Goal: Information Seeking & Learning: Find specific page/section

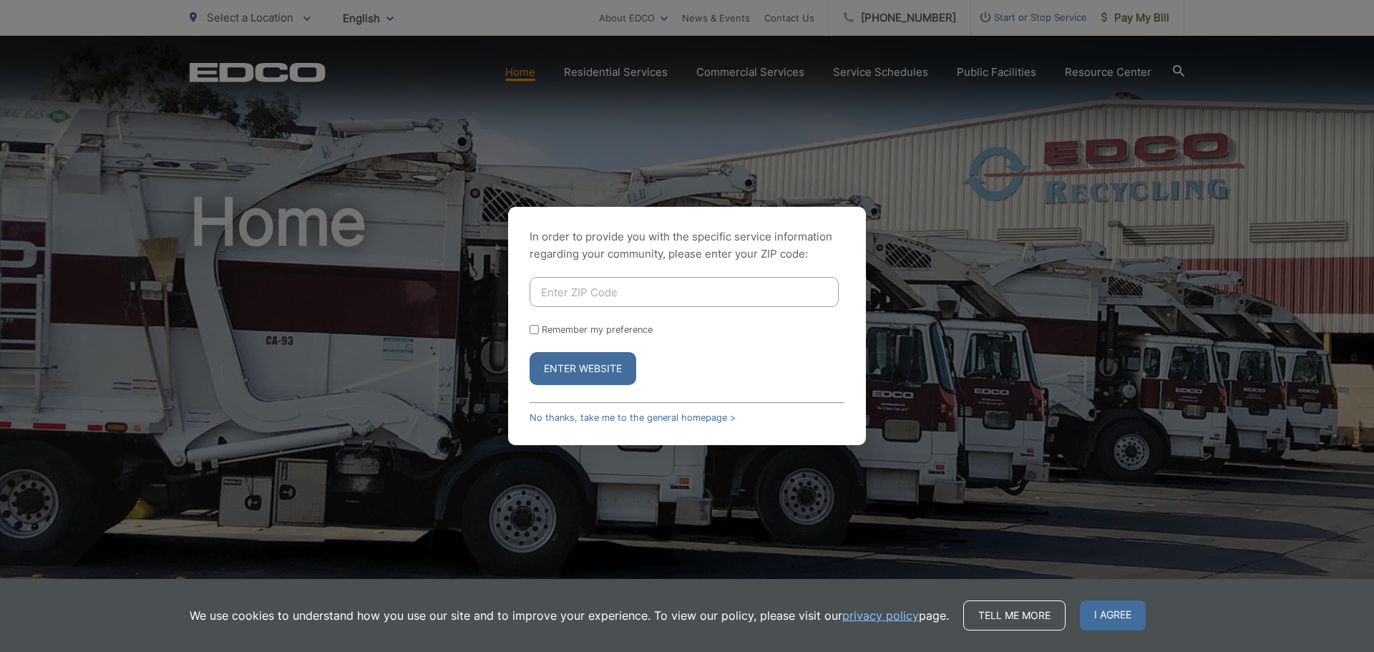
click at [676, 285] on input "Enter ZIP Code" at bounding box center [683, 292] width 309 height 30
type input "92069"
click at [571, 379] on button "Enter Website" at bounding box center [582, 368] width 107 height 33
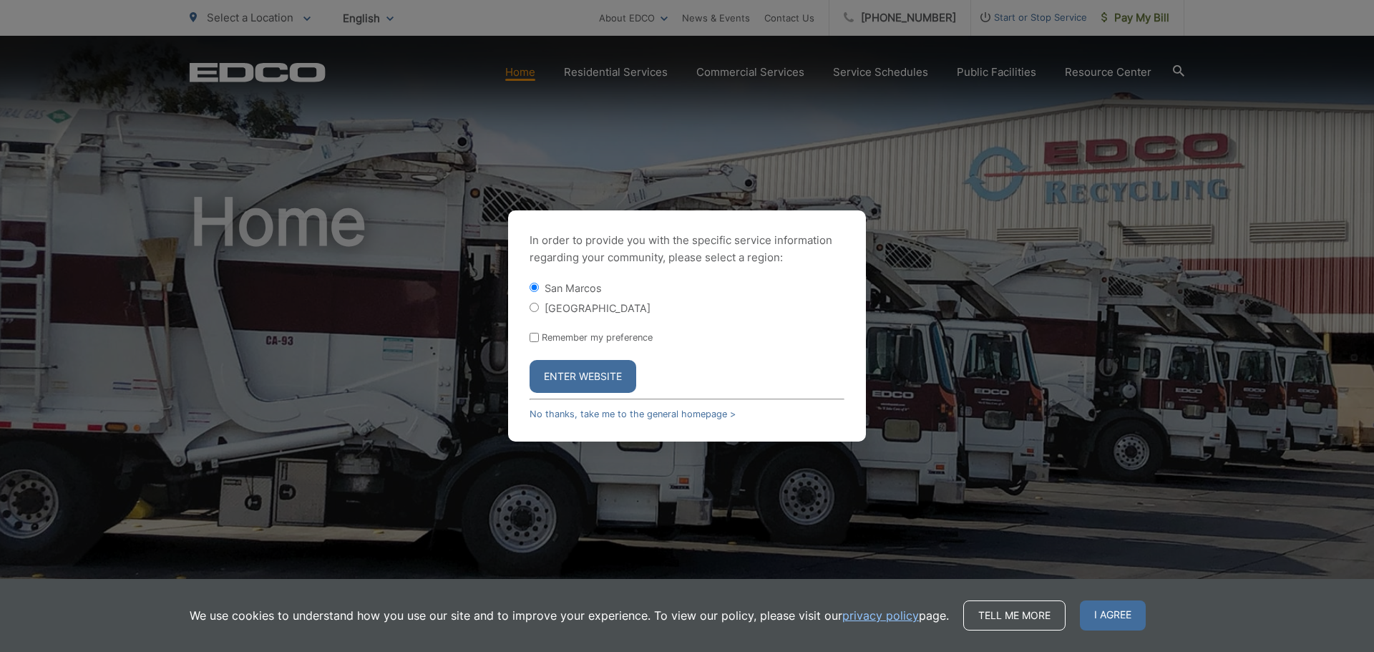
click at [584, 372] on button "Enter Website" at bounding box center [582, 376] width 107 height 33
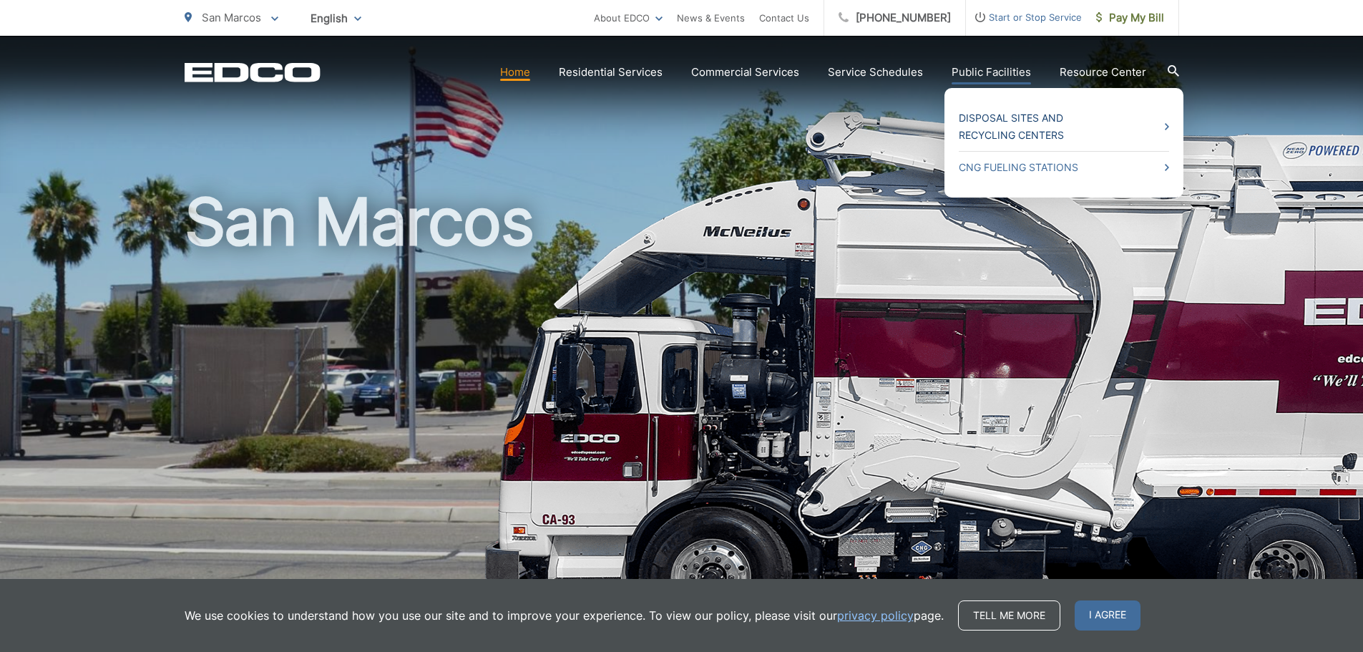
click at [1004, 119] on link "Disposal Sites and Recycling Centers" at bounding box center [1064, 126] width 210 height 34
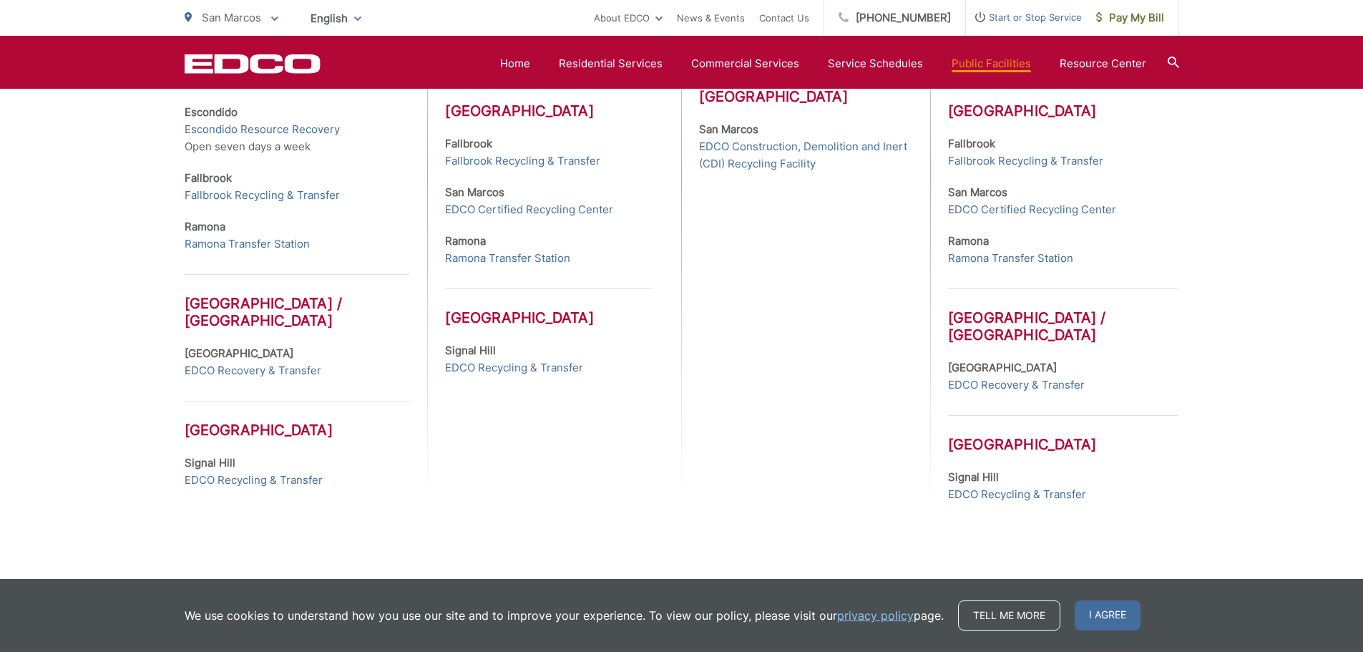
scroll to position [695, 0]
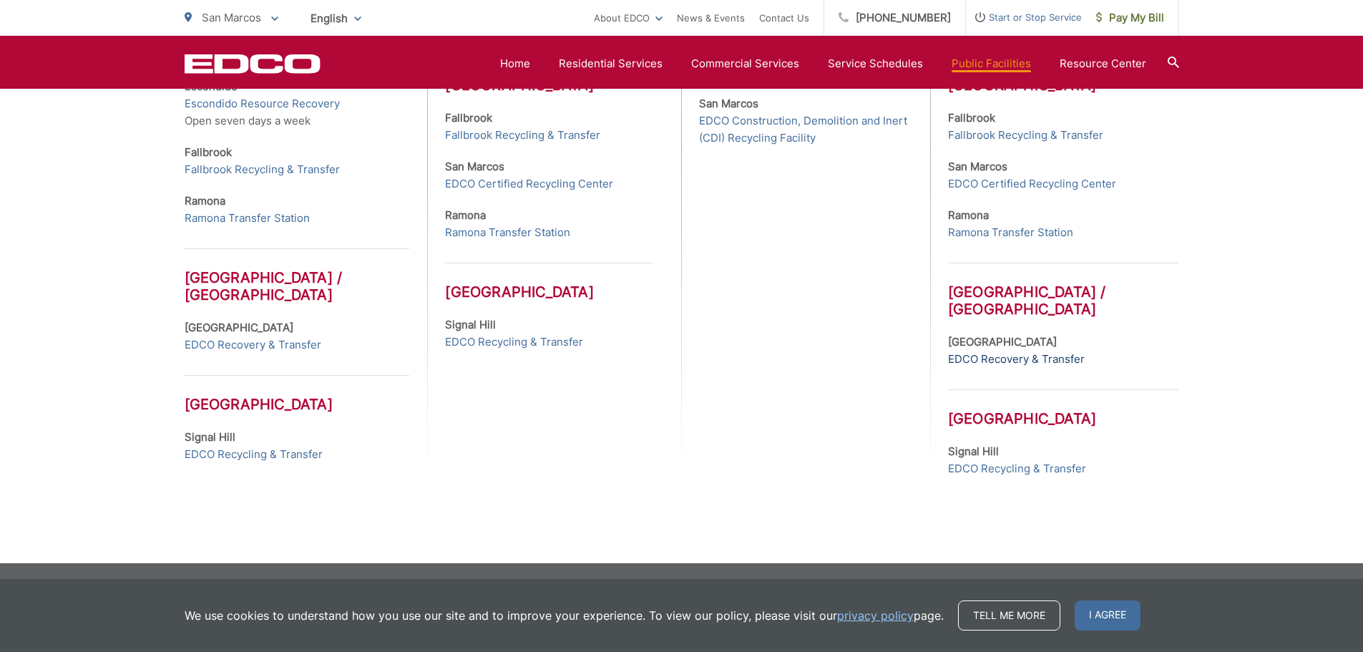
click at [1070, 361] on link "EDCO Recovery & Transfer" at bounding box center [1016, 359] width 137 height 17
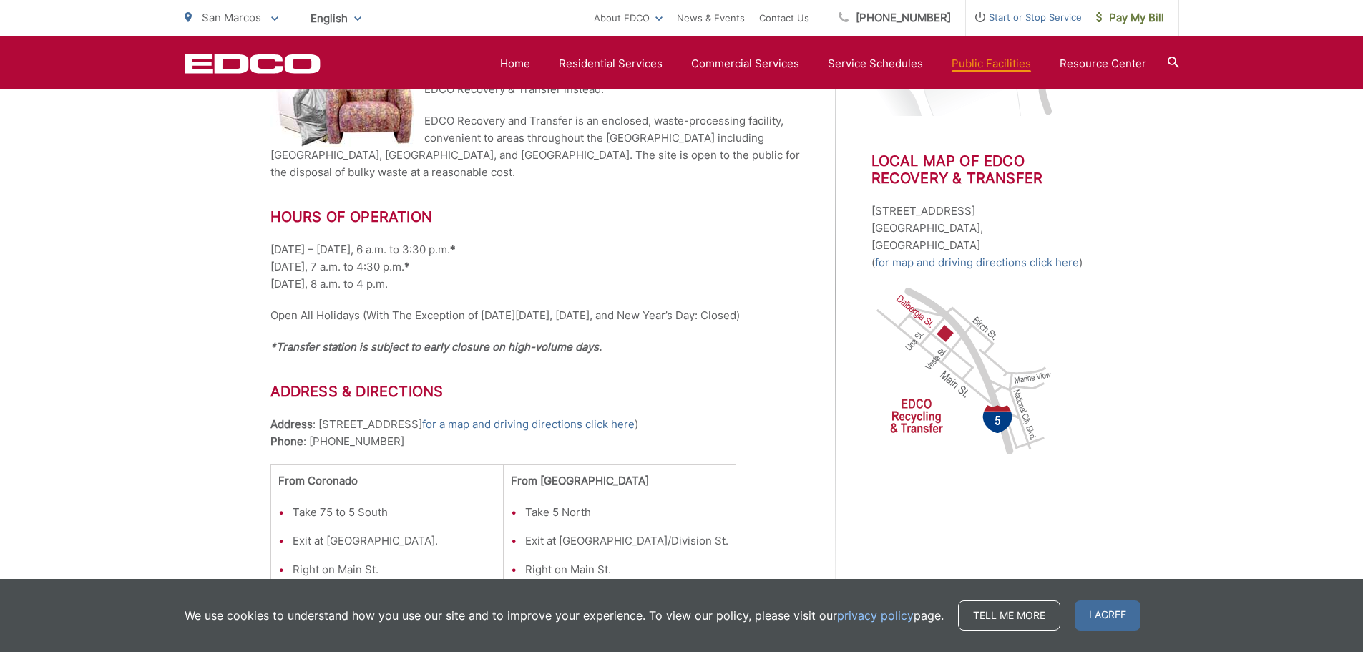
scroll to position [501, 0]
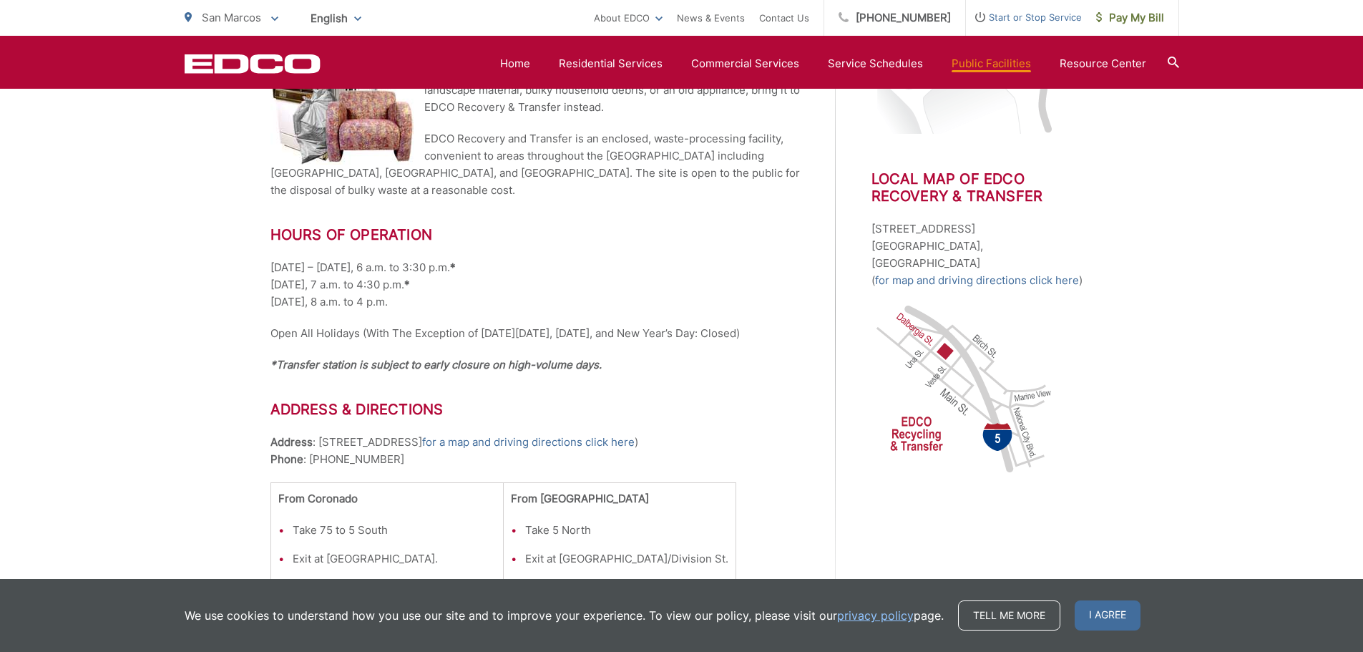
click at [803, 272] on div "Visit South County’s most convenient public disposal site! EDCO Recovery & Tran…" at bounding box center [552, 300] width 565 height 758
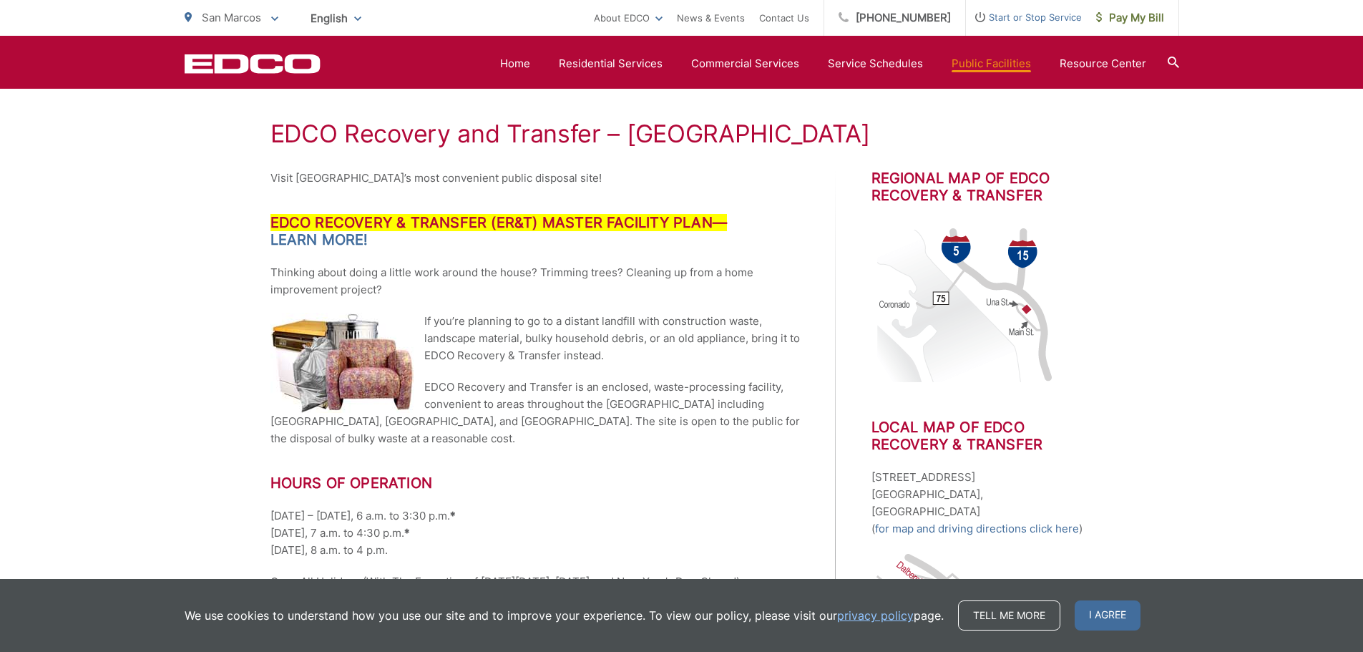
scroll to position [0, 0]
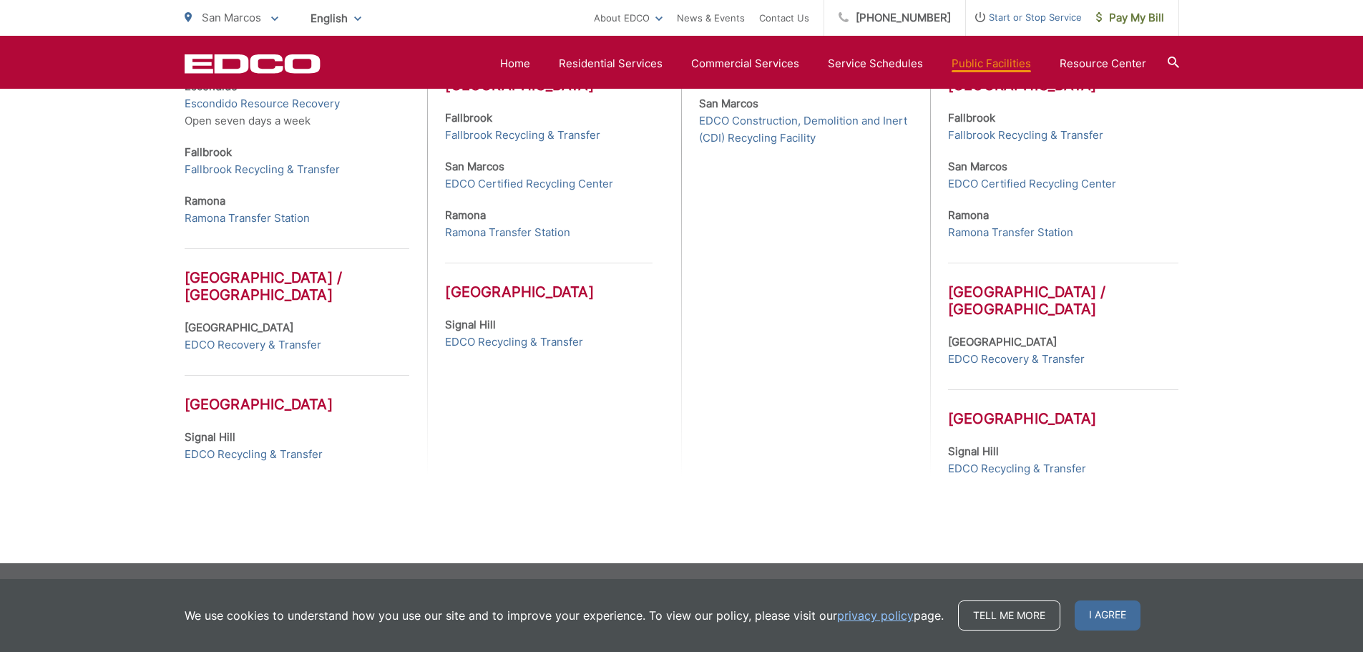
scroll to position [338, 0]
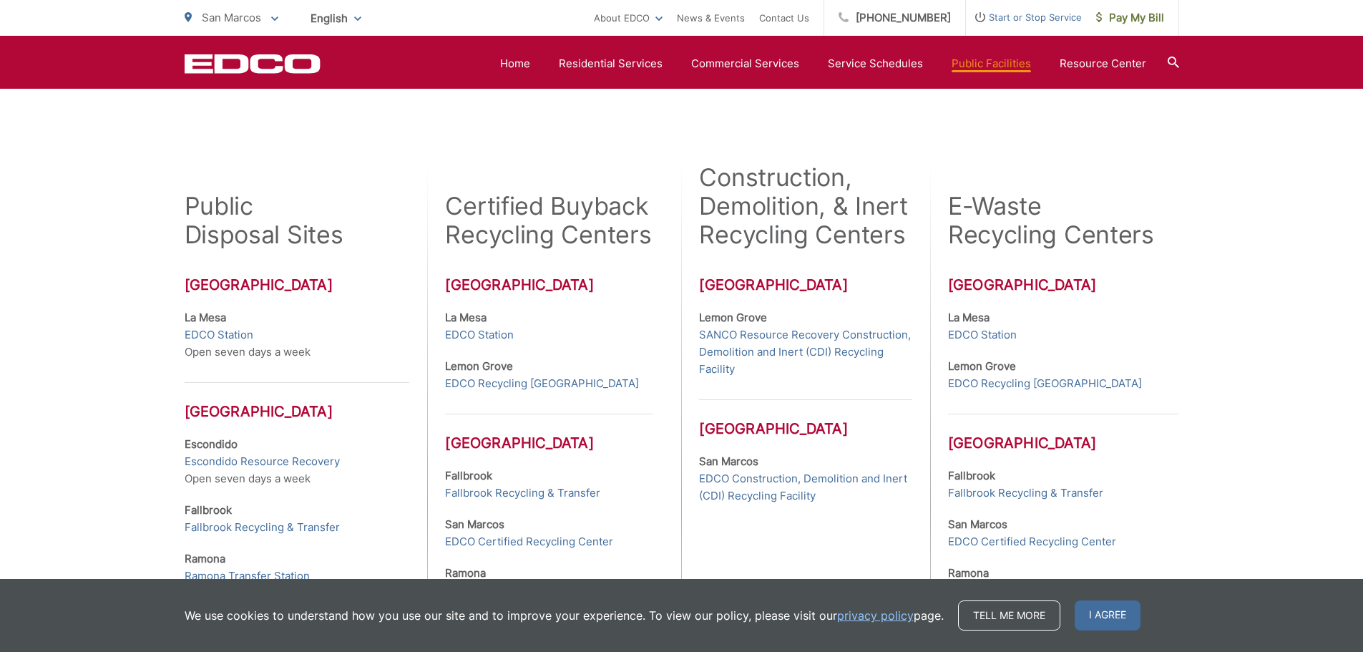
click at [1282, 344] on div "Many EDCO public disposal sites and certified buyback recycling centers are loc…" at bounding box center [681, 434] width 1363 height 972
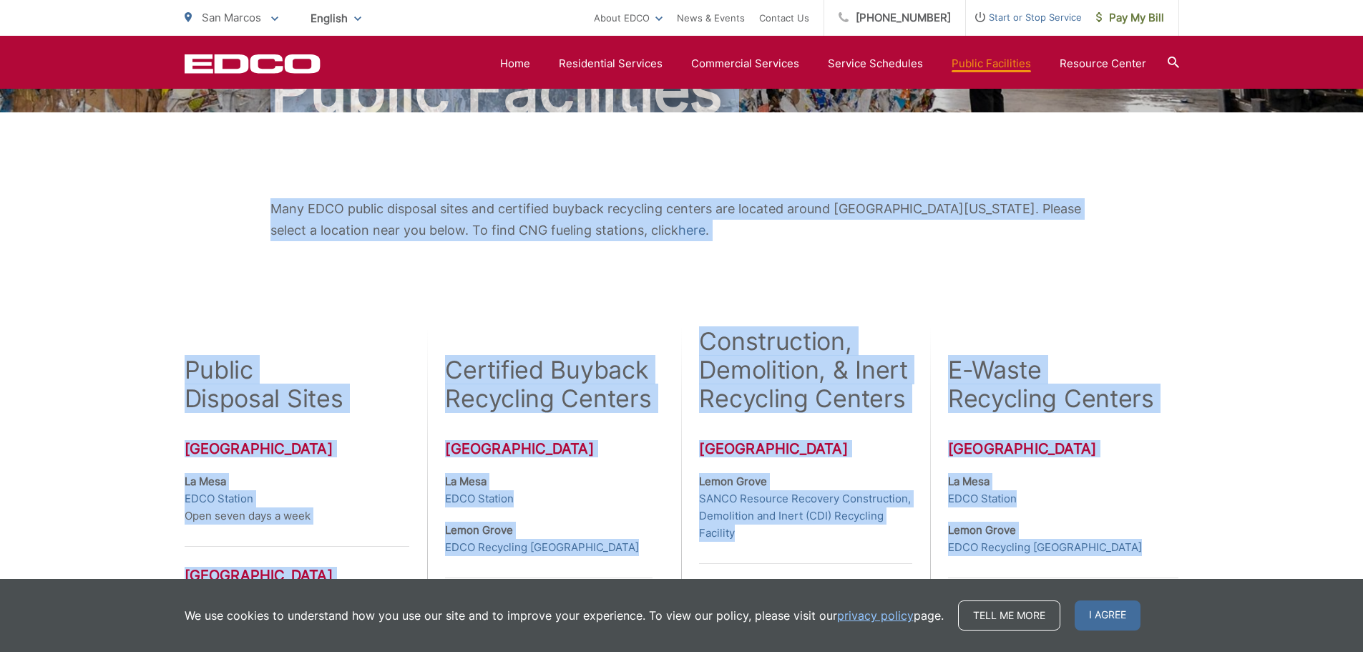
scroll to position [25, 0]
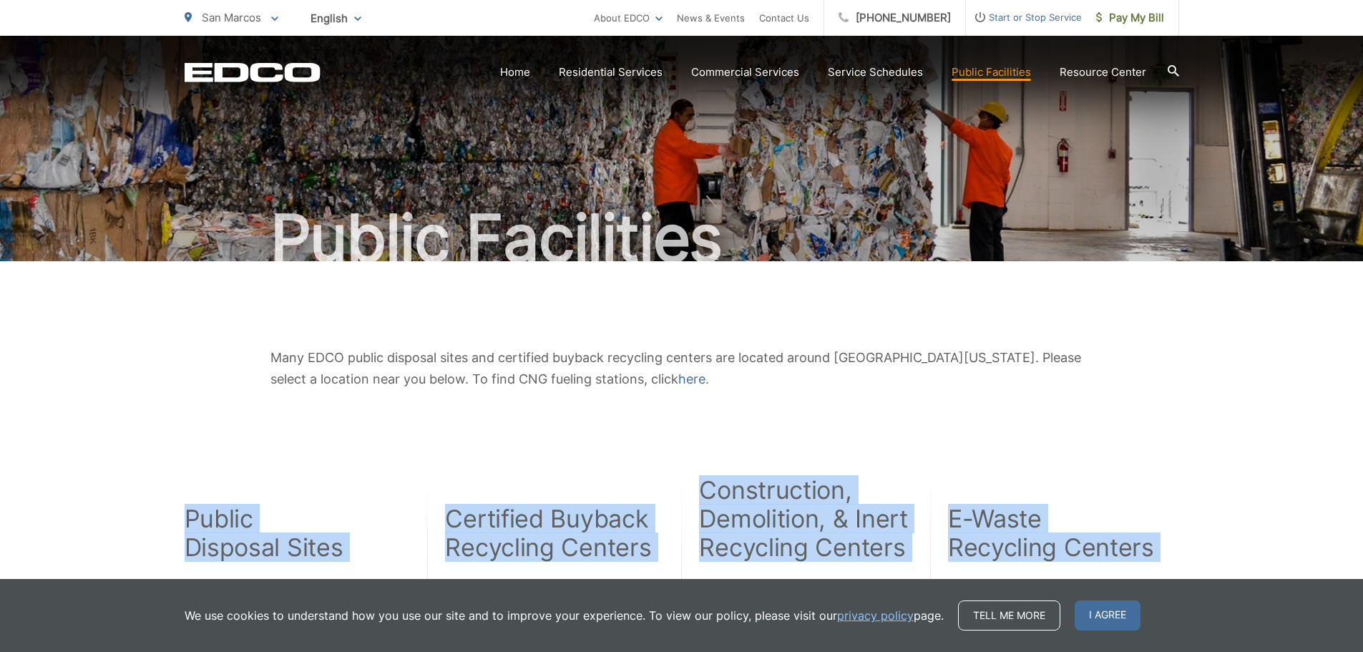
drag, startPoint x: 1087, startPoint y: 471, endPoint x: 146, endPoint y: 485, distance: 941.0
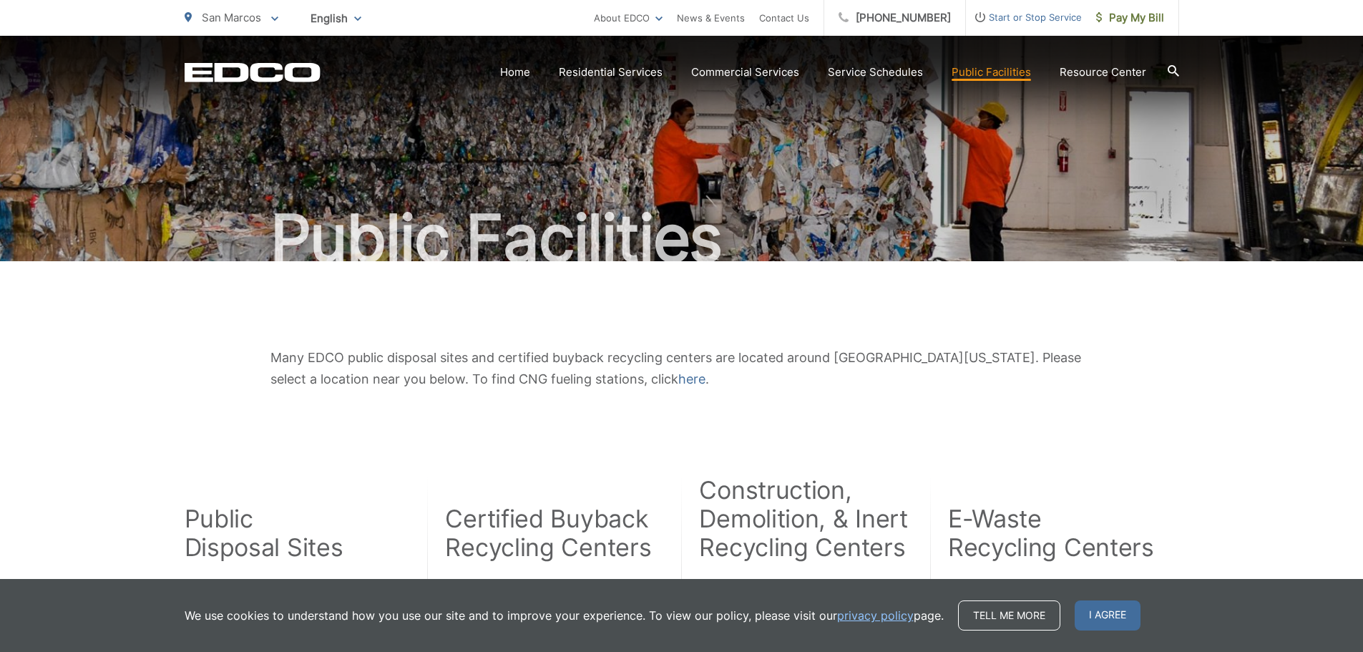
drag, startPoint x: 182, startPoint y: 474, endPoint x: 303, endPoint y: 548, distance: 141.0
drag, startPoint x: 303, startPoint y: 548, endPoint x: 178, endPoint y: 440, distance: 164.8
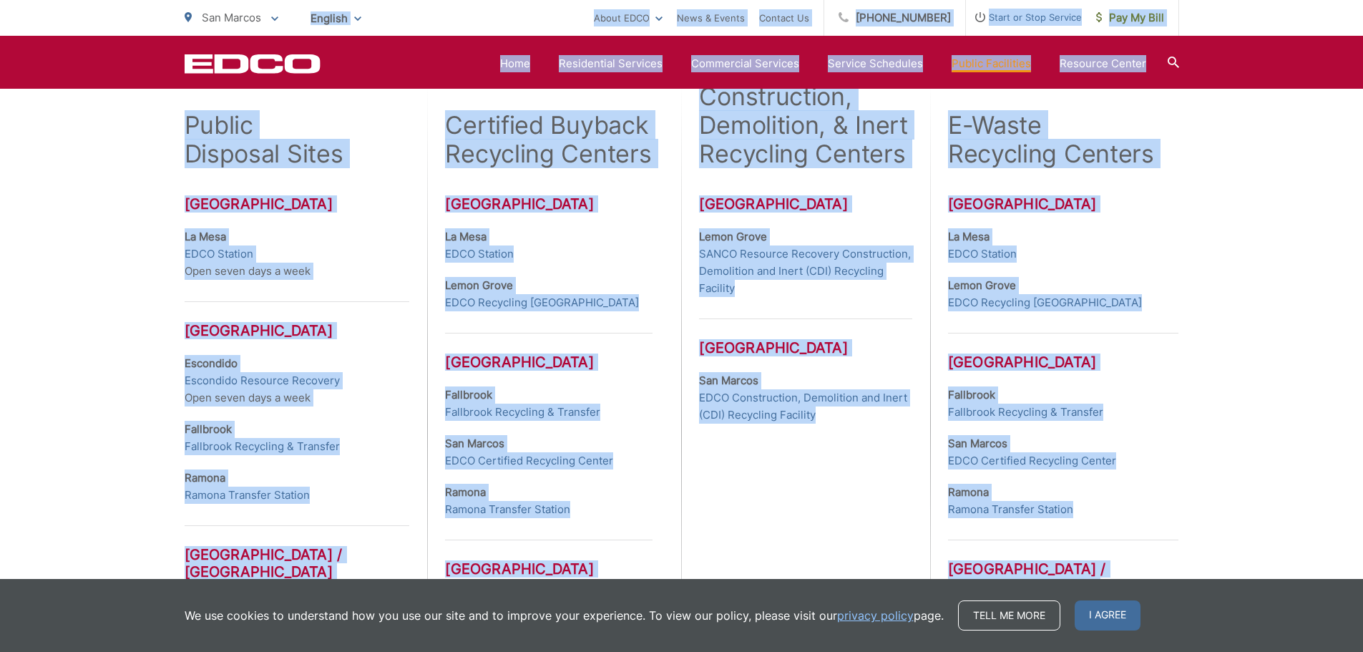
scroll to position [272, 0]
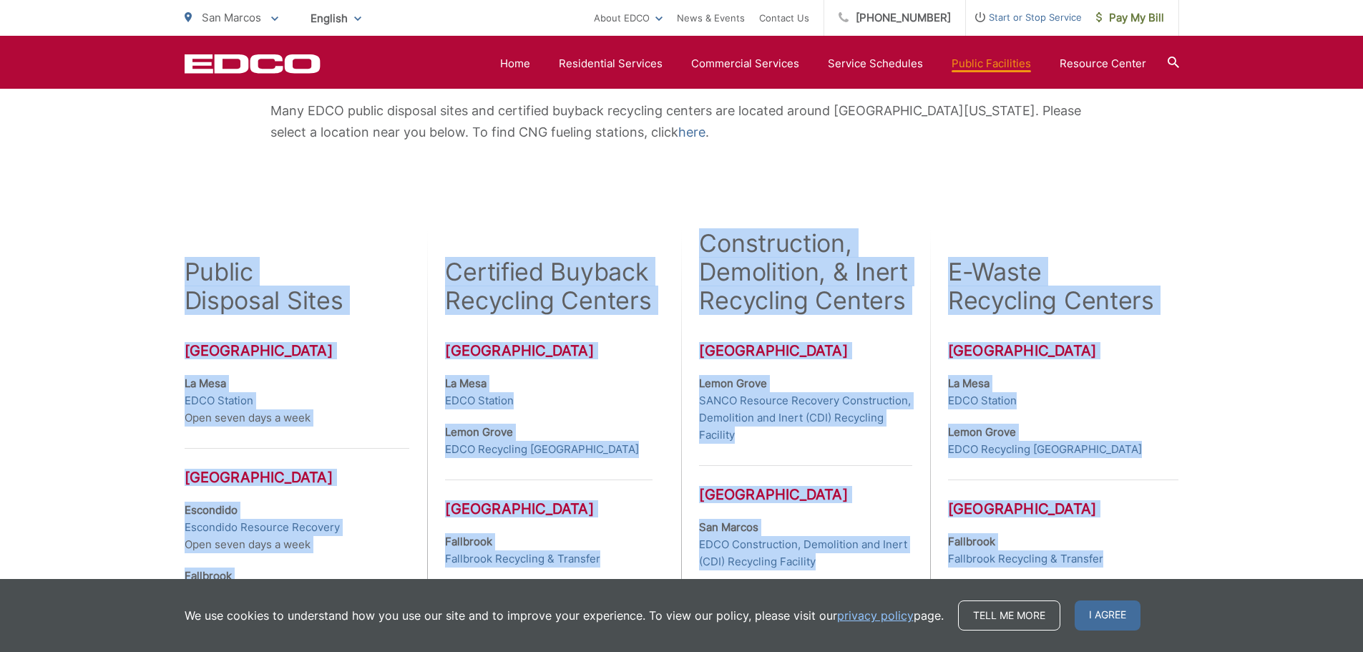
drag, startPoint x: 1103, startPoint y: 472, endPoint x: 130, endPoint y: 261, distance: 996.4
click at [130, 261] on div "Many EDCO public disposal sites and certified buyback recycling centers are loc…" at bounding box center [681, 500] width 1363 height 972
copy div "Public Disposal Sites San Diego County La Mesa EDCO Station Open seven days a w…"
click at [1284, 327] on div "Many EDCO public disposal sites and certified buyback recycling centers are loc…" at bounding box center [681, 500] width 1363 height 972
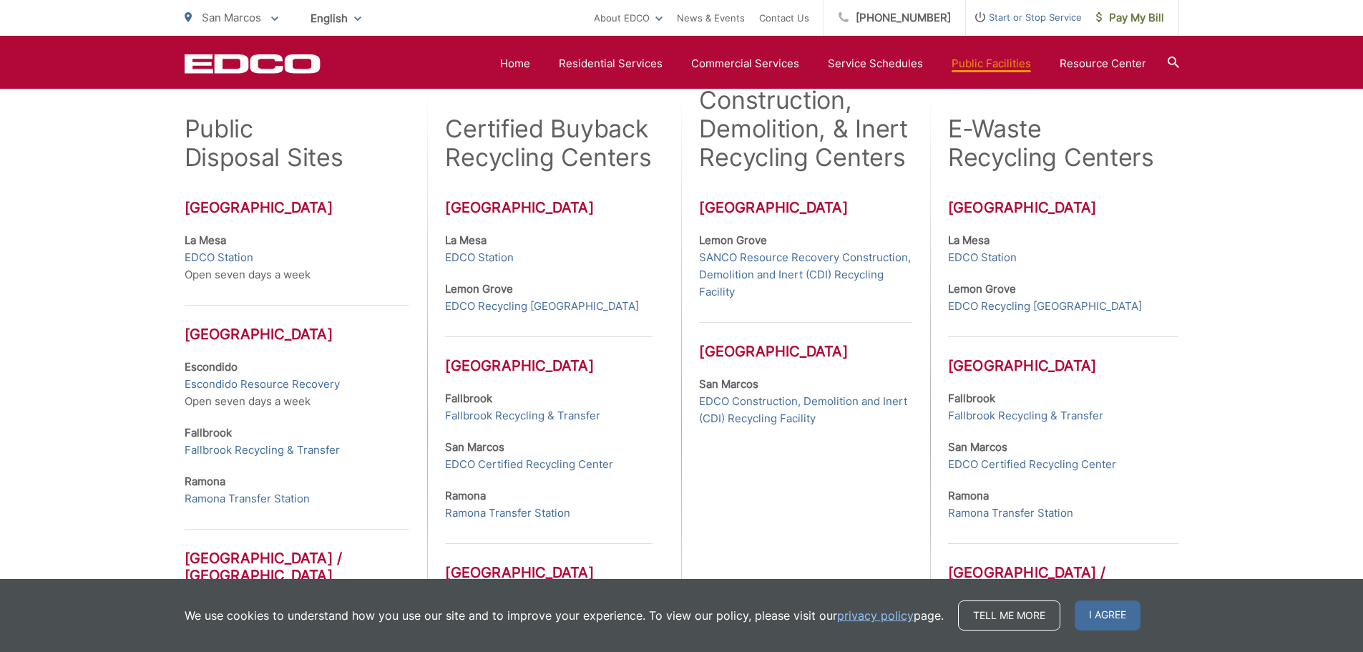
scroll to position [695, 0]
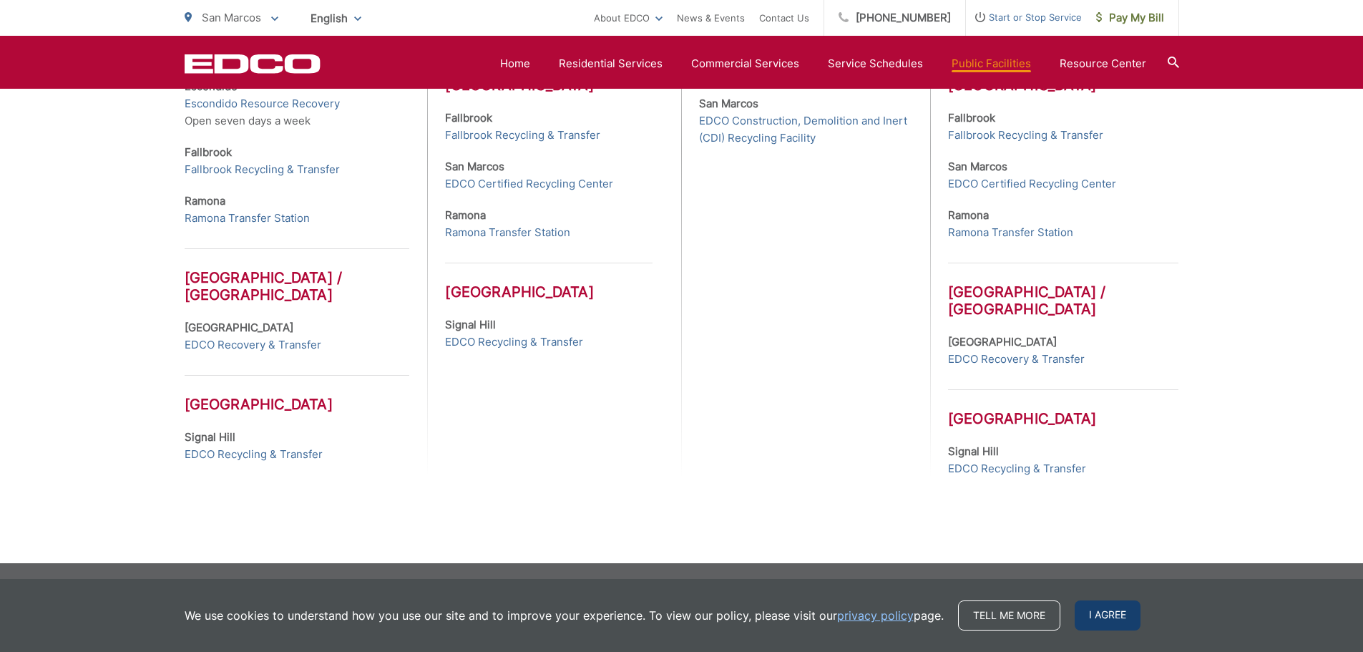
click at [1094, 613] on span "I agree" at bounding box center [1108, 615] width 66 height 30
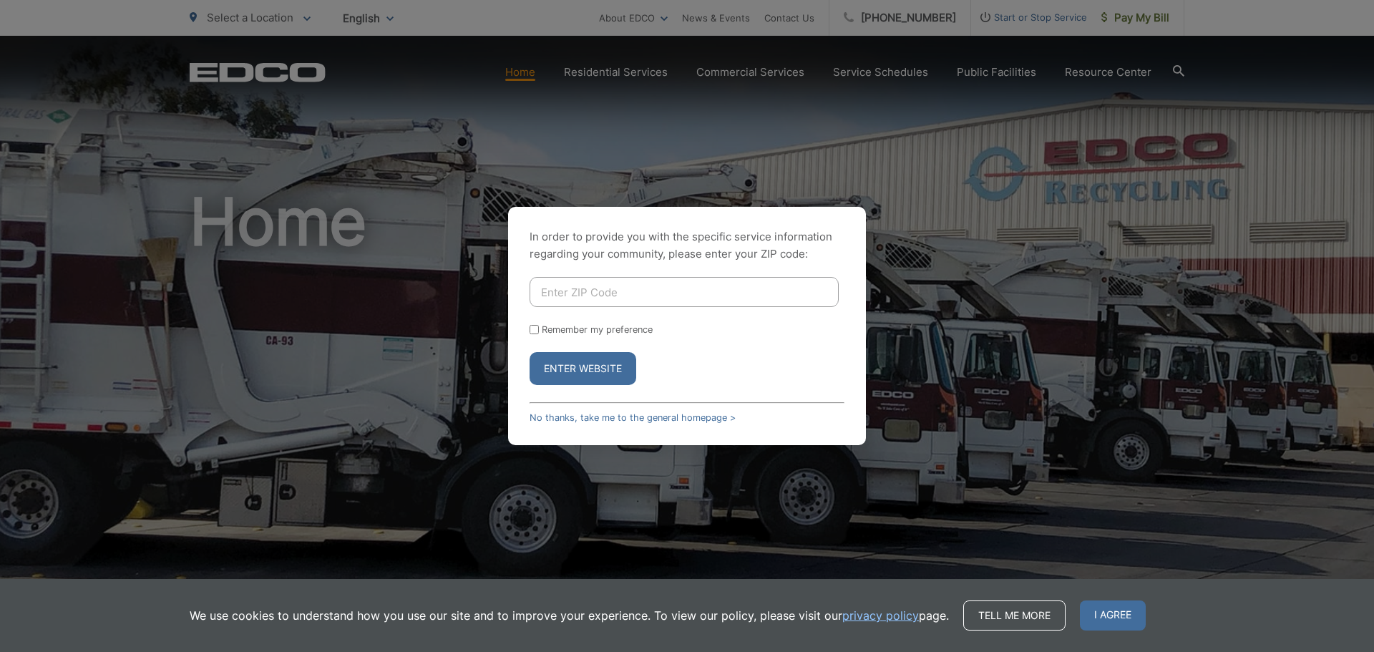
click at [642, 289] on input "Enter ZIP Code" at bounding box center [683, 292] width 309 height 30
type input "92069"
click at [588, 379] on button "Enter Website" at bounding box center [582, 368] width 107 height 33
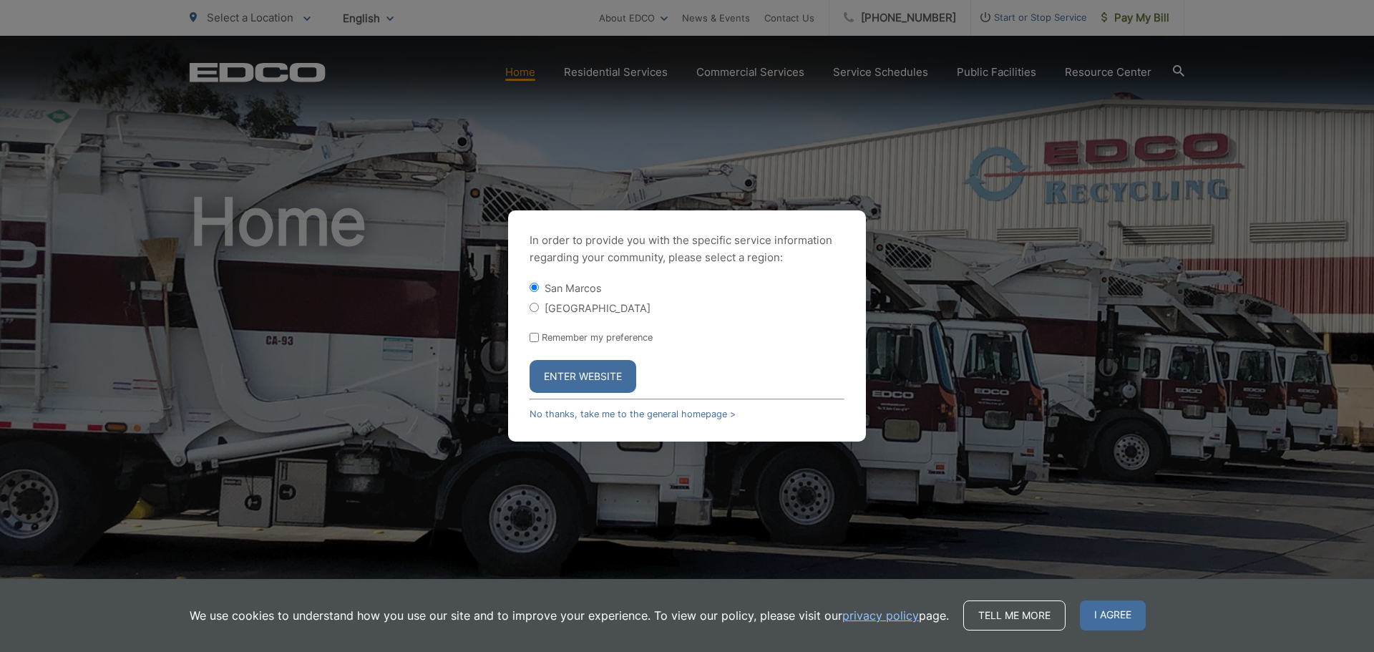
click at [539, 341] on div "Remember my preference" at bounding box center [686, 337] width 315 height 11
click at [534, 337] on input "Remember my preference" at bounding box center [533, 337] width 9 height 9
checkbox input "true"
click at [587, 386] on button "Enter Website" at bounding box center [582, 376] width 107 height 33
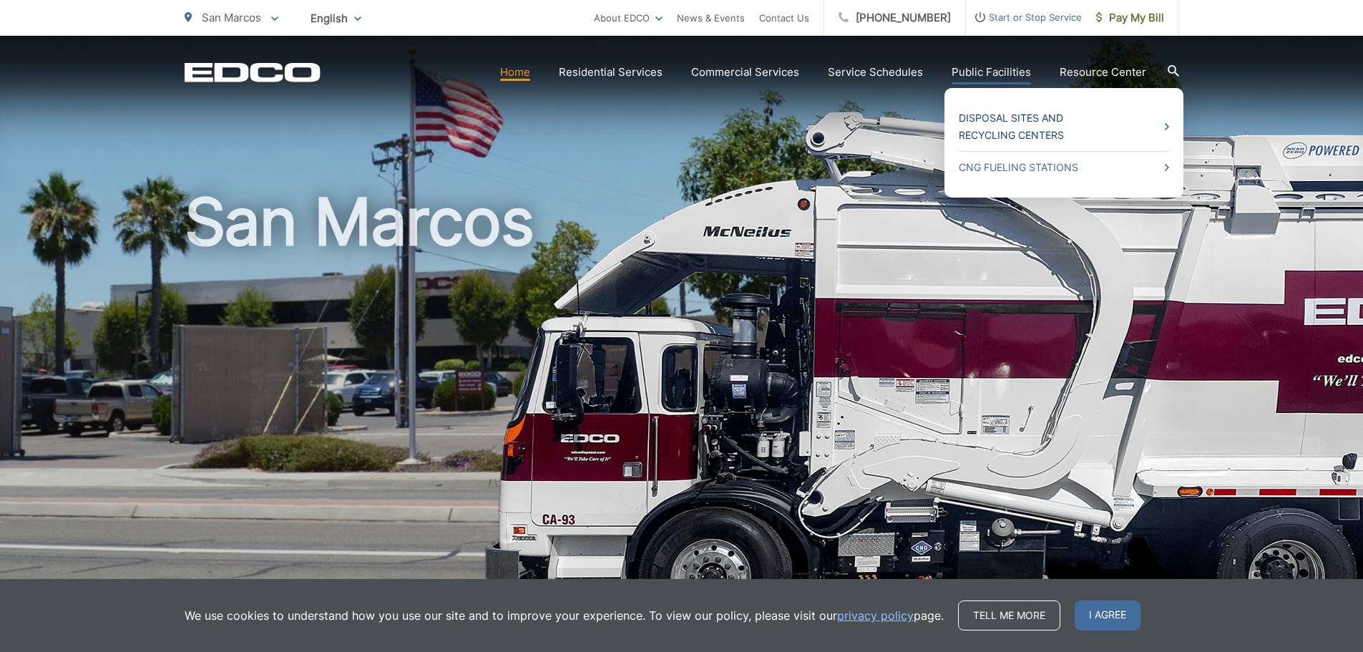
click at [1011, 129] on link "Disposal Sites and Recycling Centers" at bounding box center [1064, 126] width 210 height 34
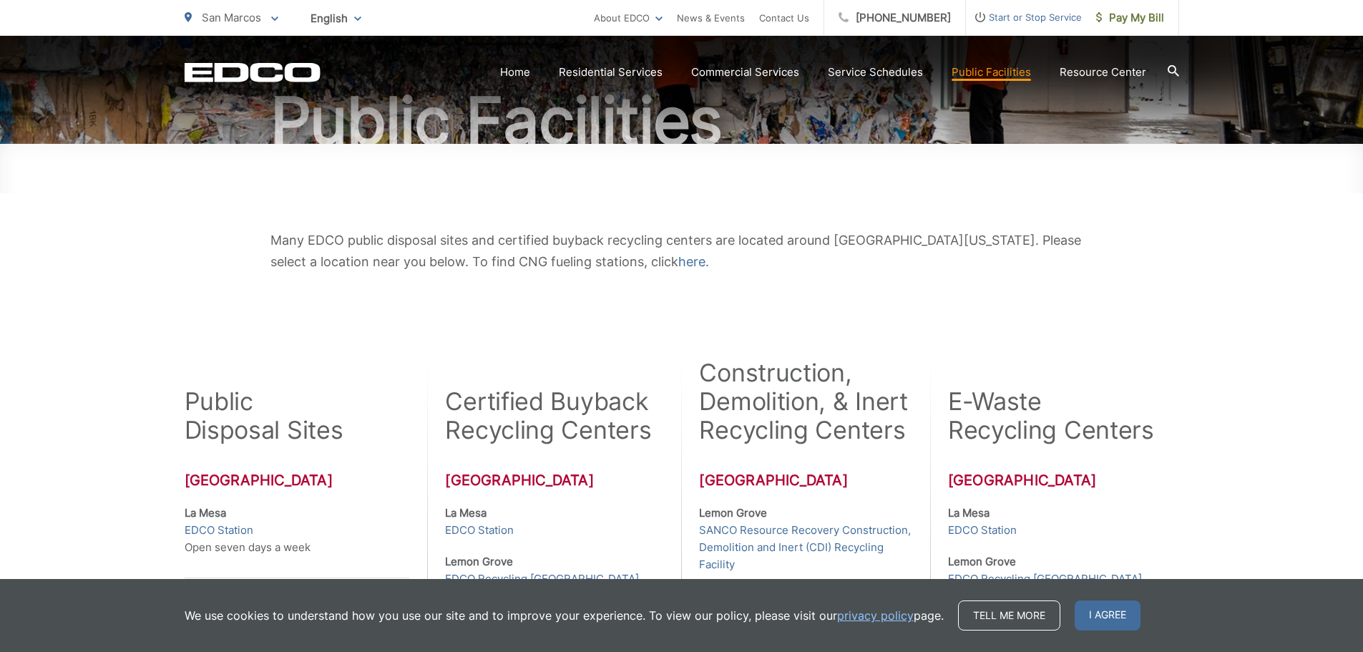
scroll to position [143, 0]
